Goal: Information Seeking & Learning: Learn about a topic

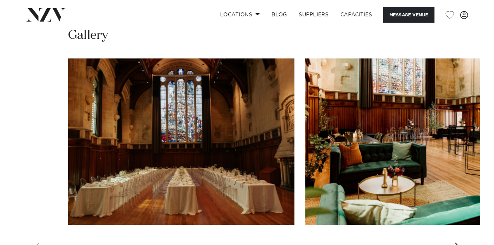
scroll to position [705, 0]
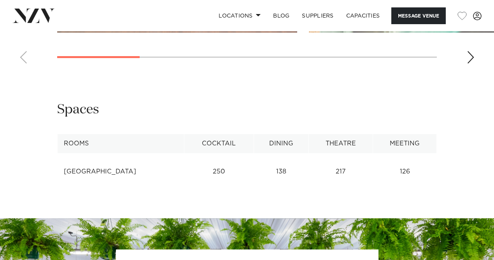
scroll to position [915, 0]
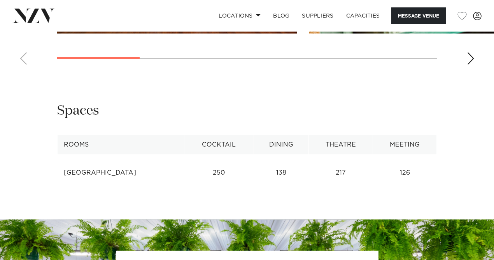
click at [71, 163] on td "[GEOGRAPHIC_DATA]" at bounding box center [121, 172] width 127 height 19
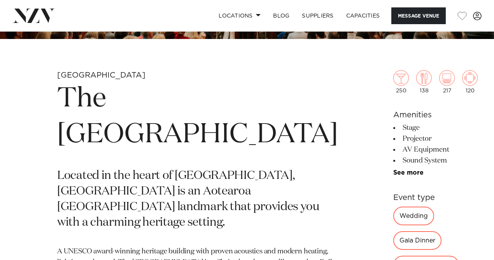
scroll to position [223, 0]
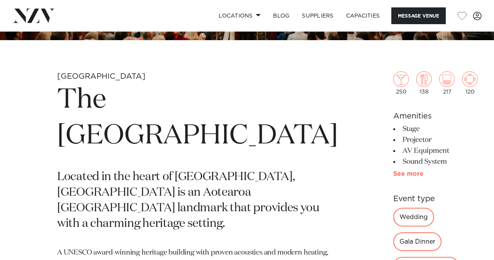
click at [393, 174] on link "See more" at bounding box center [423, 173] width 61 height 6
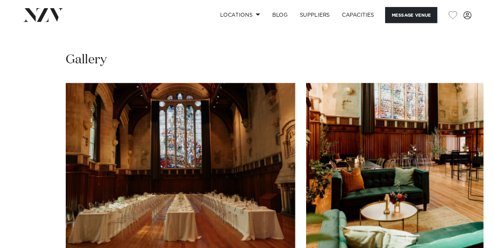
scroll to position [751, 0]
